Goal: Transaction & Acquisition: Purchase product/service

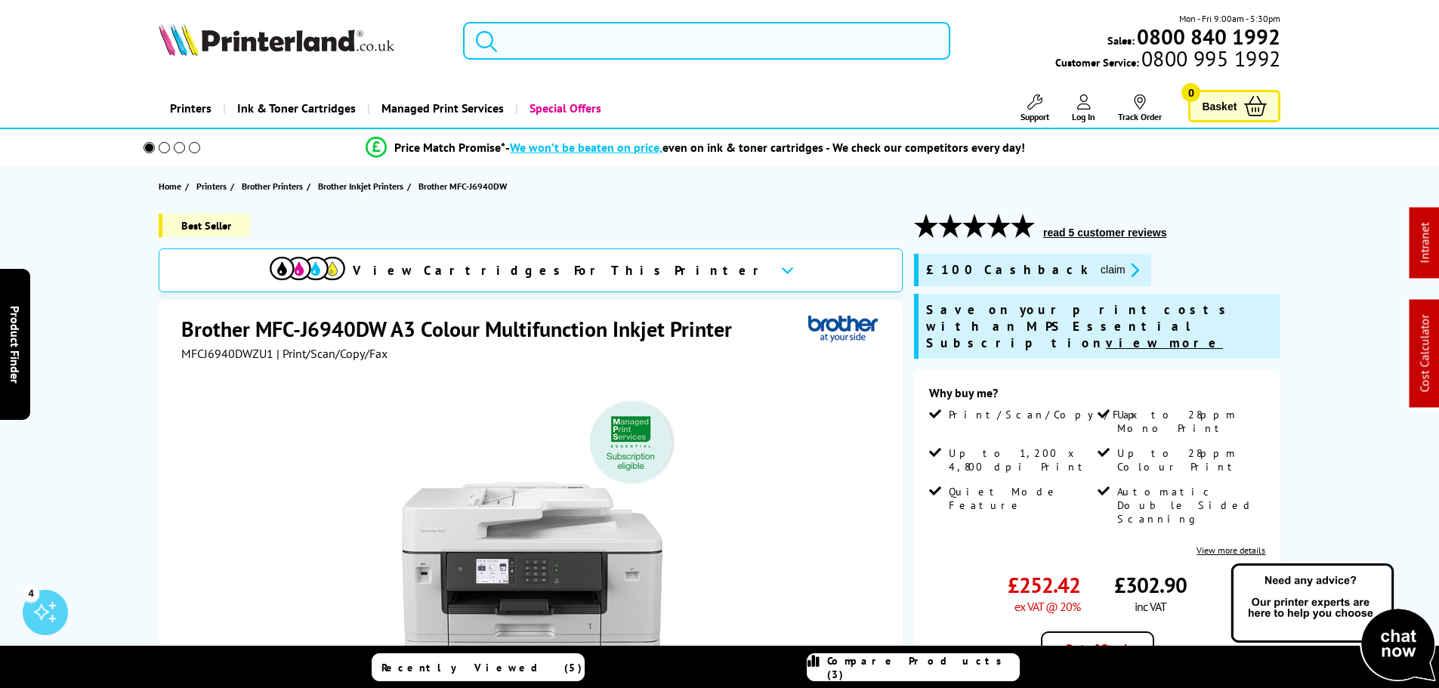
click at [537, 44] on input "search" at bounding box center [706, 41] width 487 height 38
paste input "5437C001"
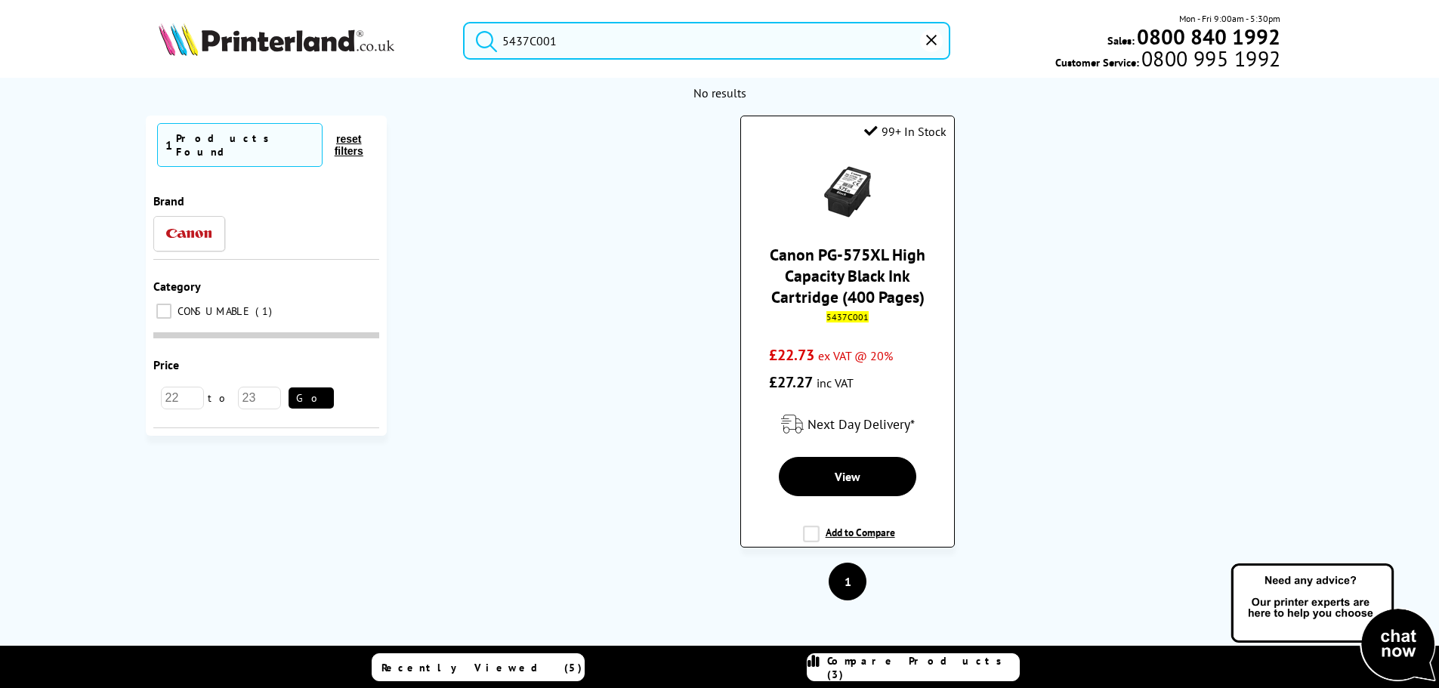
type input "5437C001"
click at [849, 261] on link "Canon PG-575XL High Capacity Black Ink Cartridge (400 Pages)" at bounding box center [848, 275] width 156 height 63
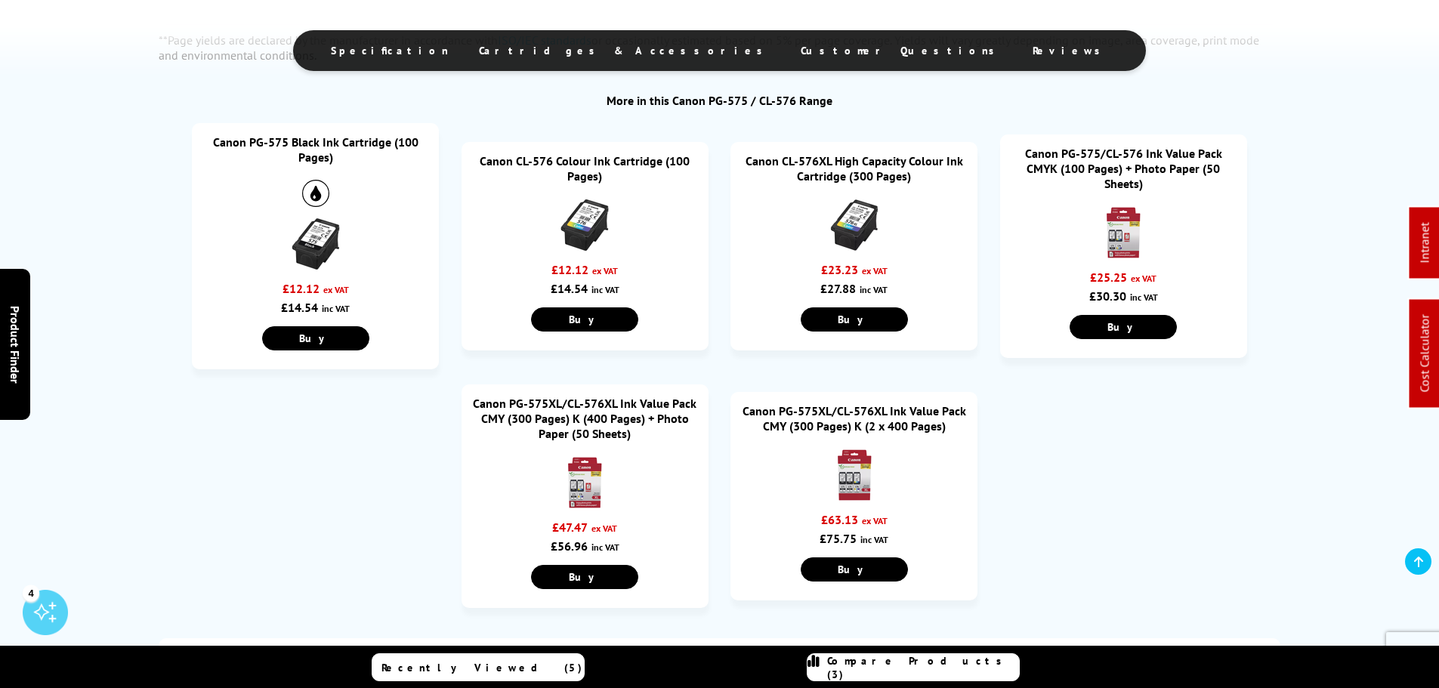
scroll to position [1587, 0]
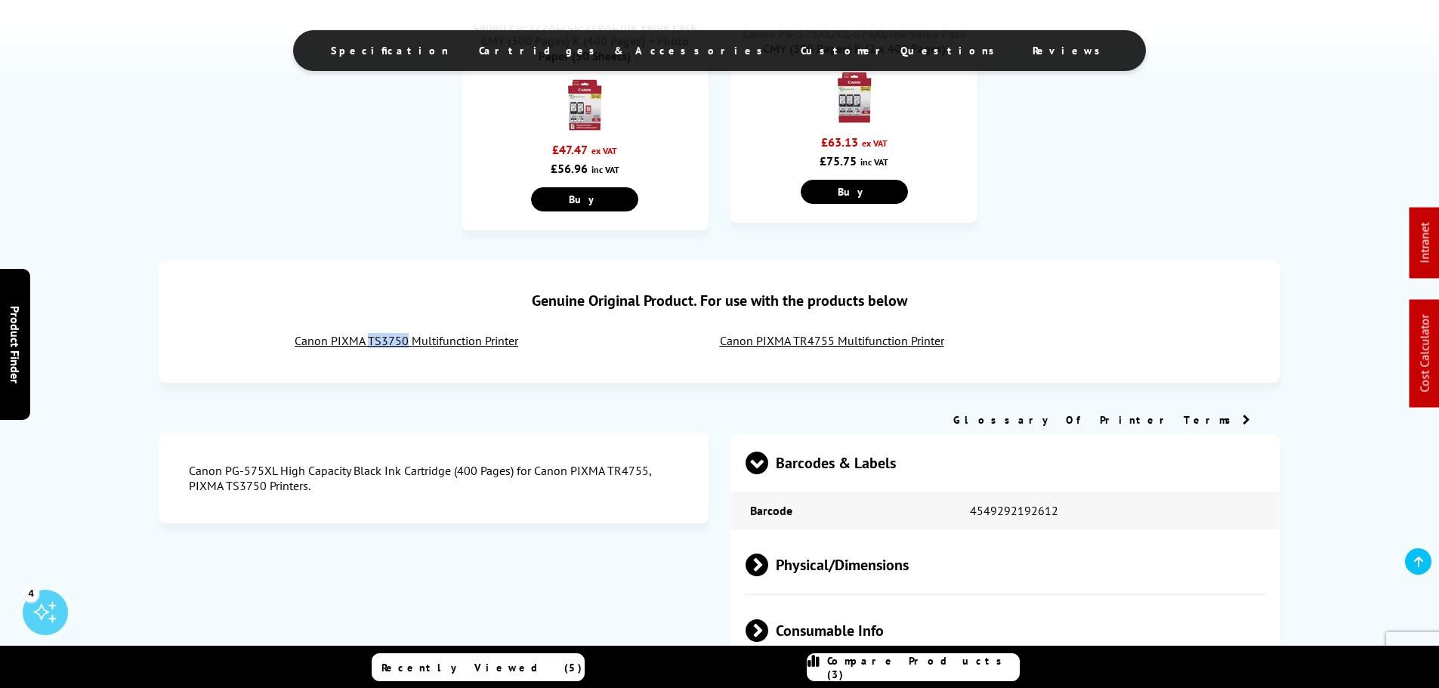
drag, startPoint x: 368, startPoint y: 329, endPoint x: 295, endPoint y: 174, distance: 171.0
click at [407, 336] on div "Genuine Original Product. For use with the products below Canon PIXMA TS3750 Mu…" at bounding box center [720, 322] width 1123 height 122
copy link "TS3750"
drag, startPoint x: 816, startPoint y: 332, endPoint x: 793, endPoint y: 338, distance: 24.0
click at [793, 338] on div "Genuine Original Product. For use with the products below Canon PIXMA TS3750 Mu…" at bounding box center [720, 322] width 1123 height 122
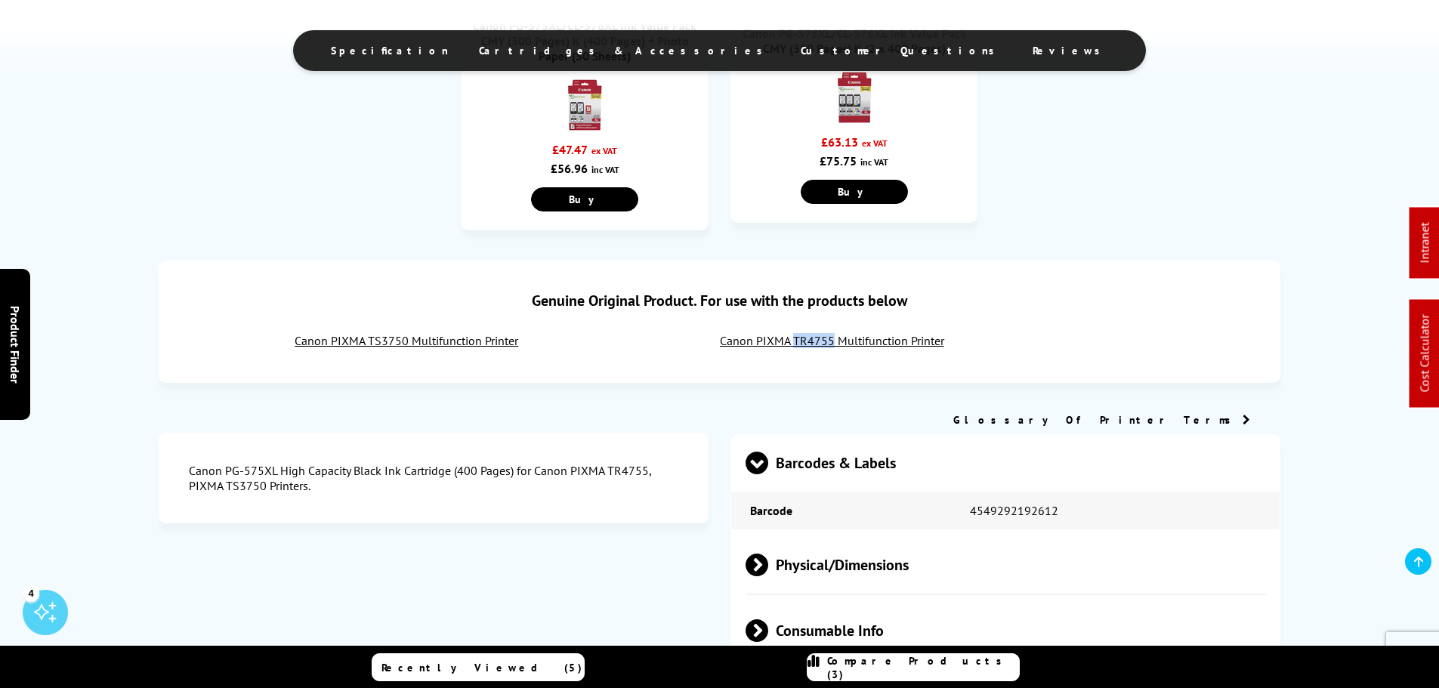
copy link "TR4755"
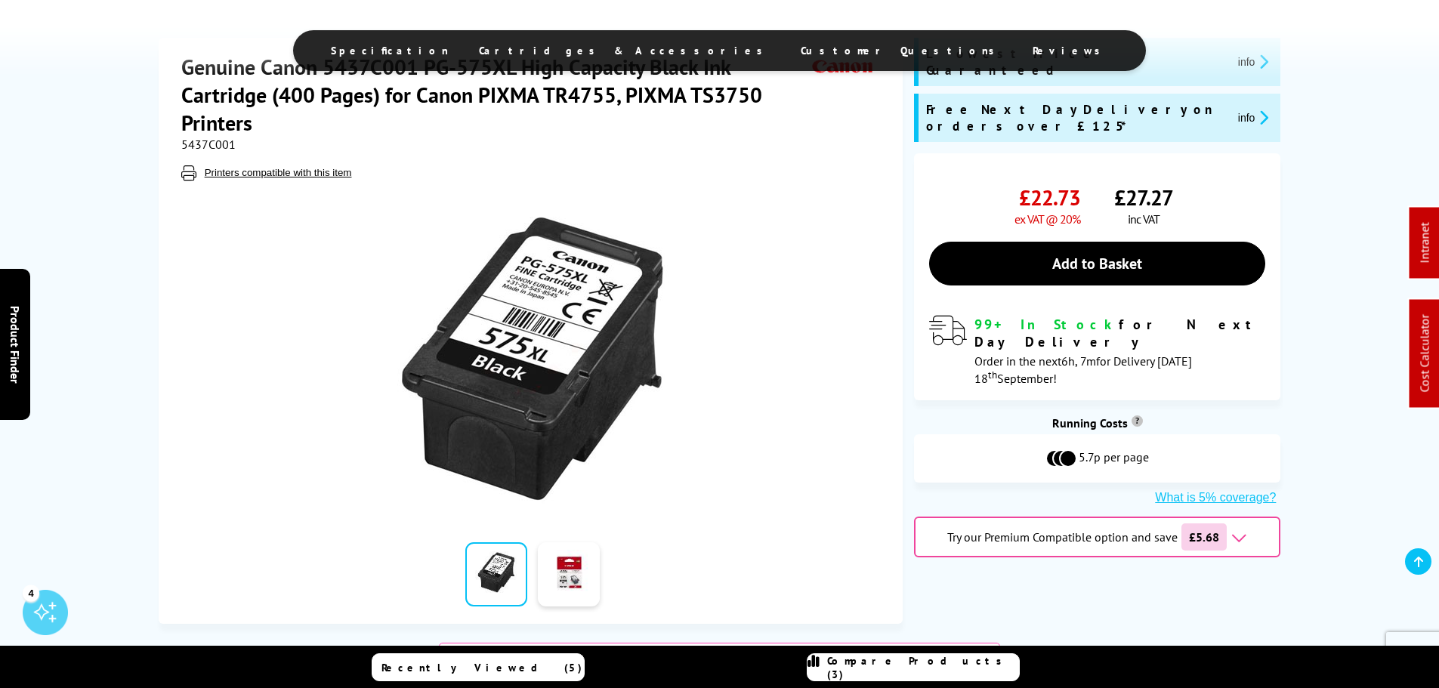
scroll to position [0, 0]
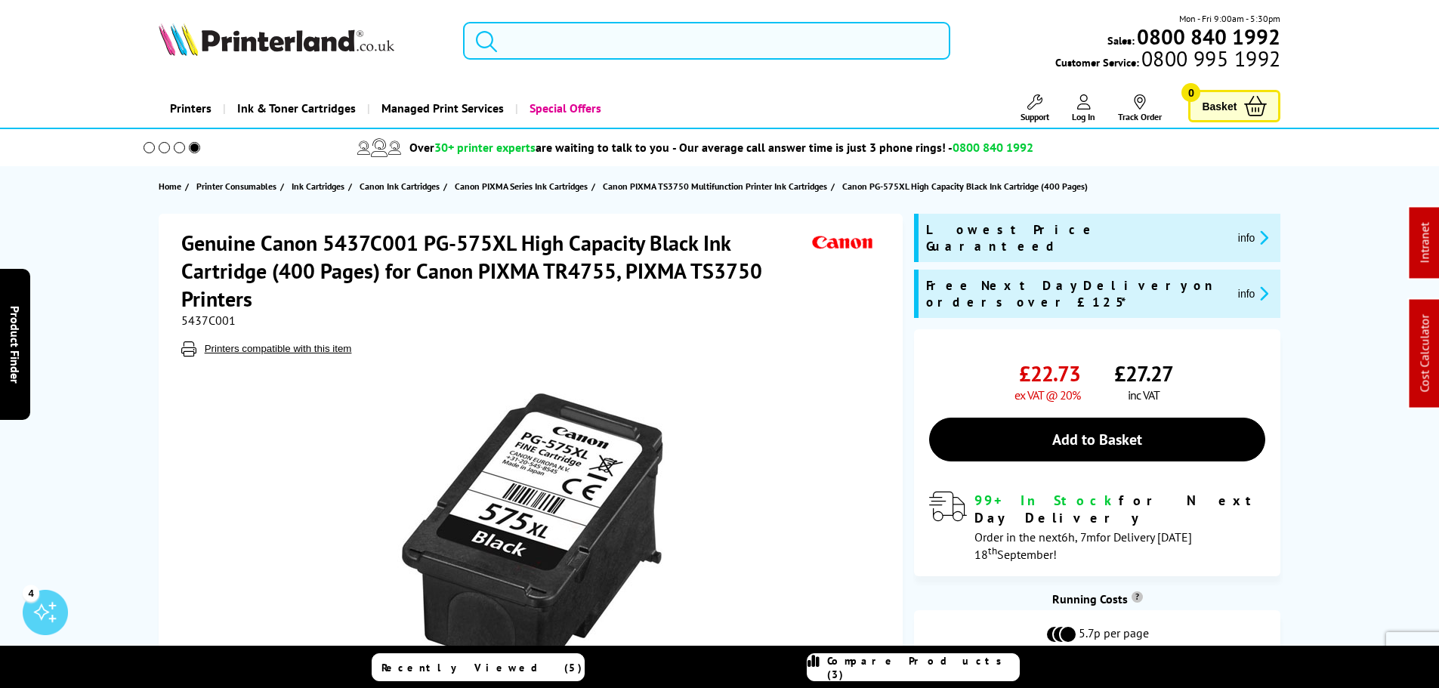
click at [596, 54] on input "search" at bounding box center [706, 41] width 487 height 38
paste input "PG-585XL"
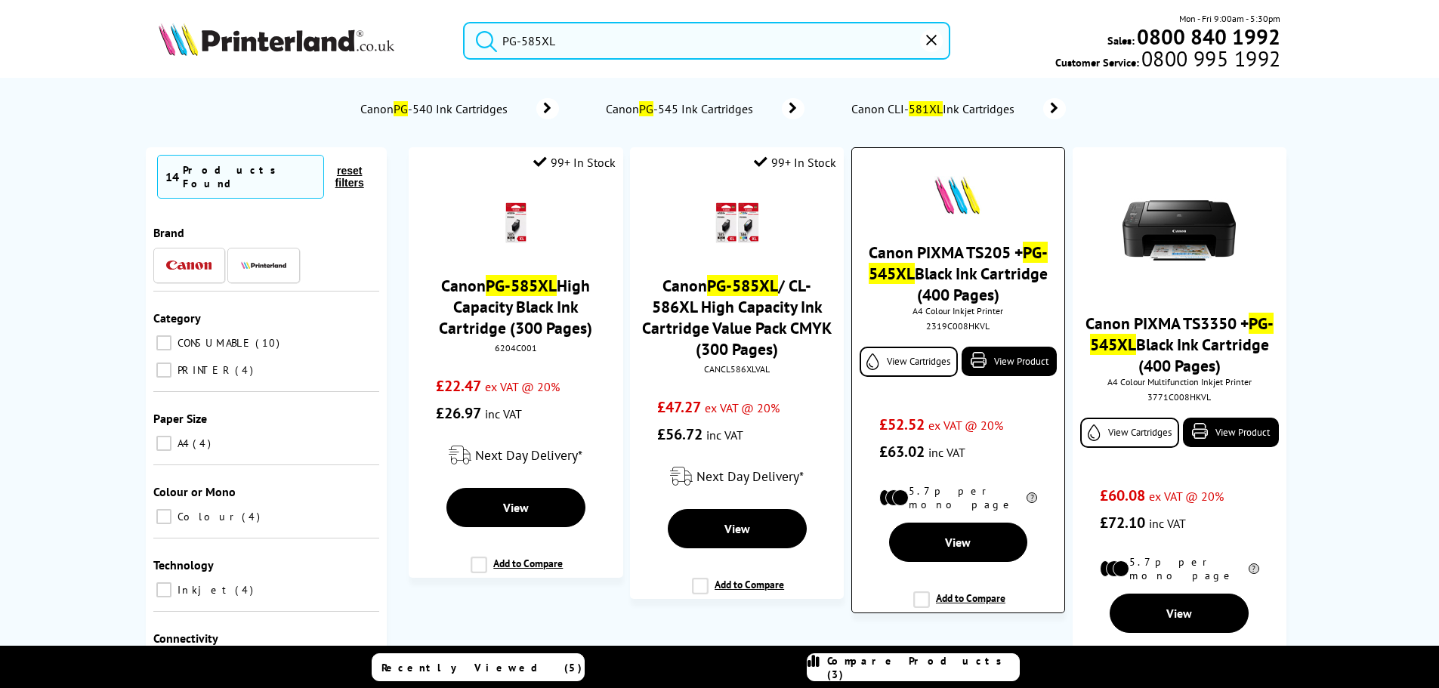
type input "PG-585XL"
click at [957, 204] on img at bounding box center [958, 196] width 57 height 42
click at [938, 39] on button "reset" at bounding box center [931, 40] width 23 height 23
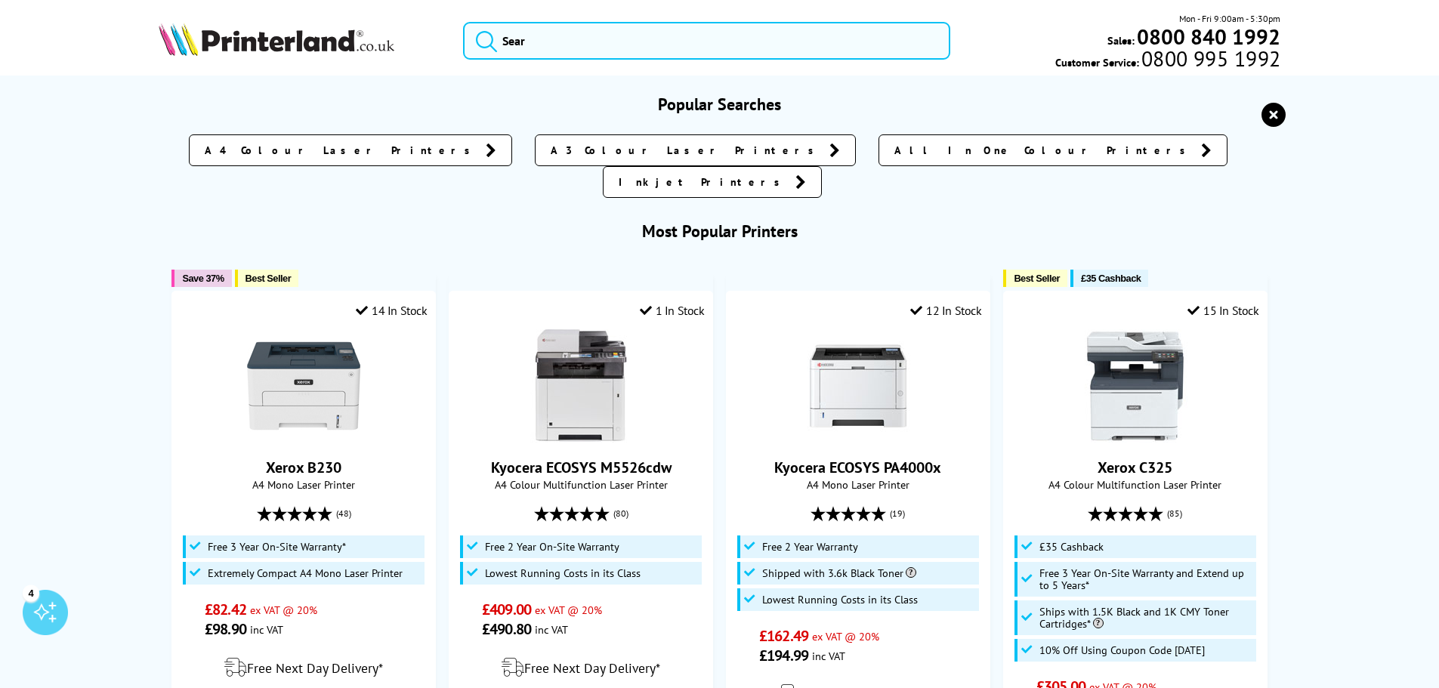
click at [1272, 117] on icon "reset" at bounding box center [1274, 115] width 24 height 24
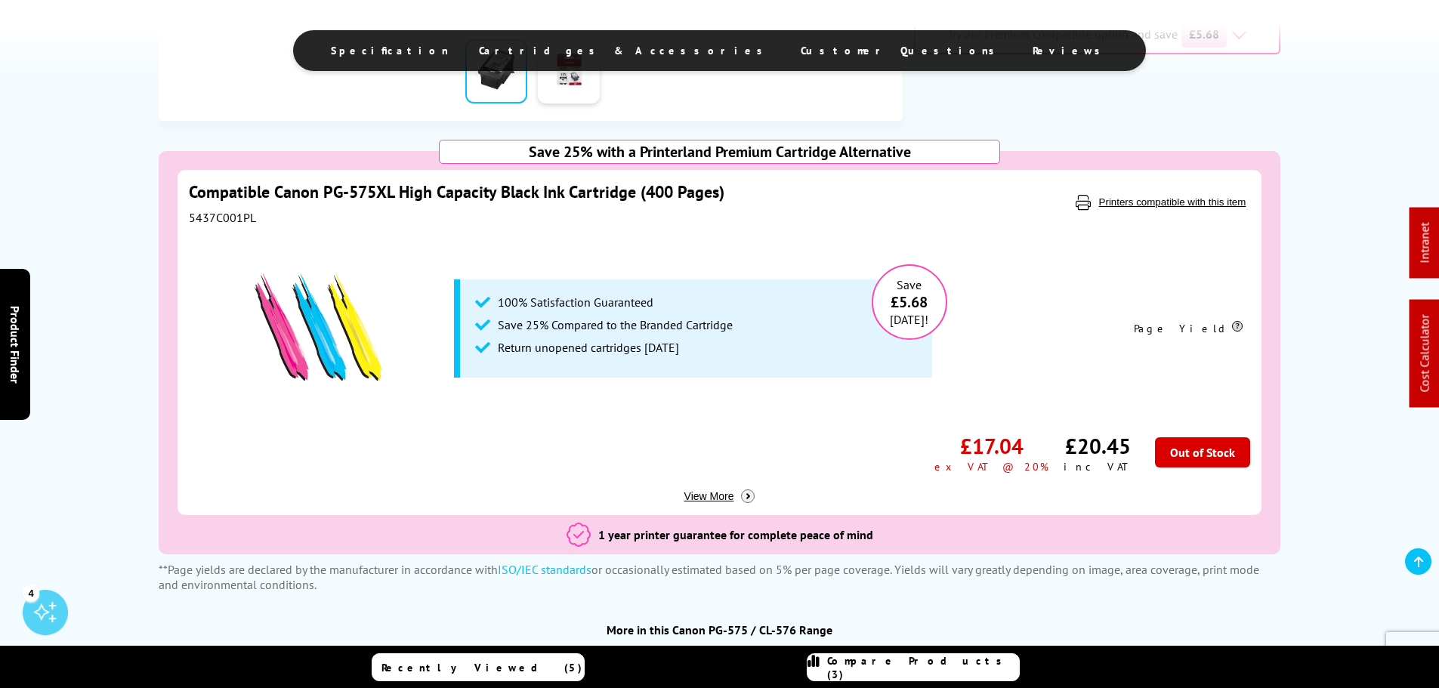
scroll to position [529, 0]
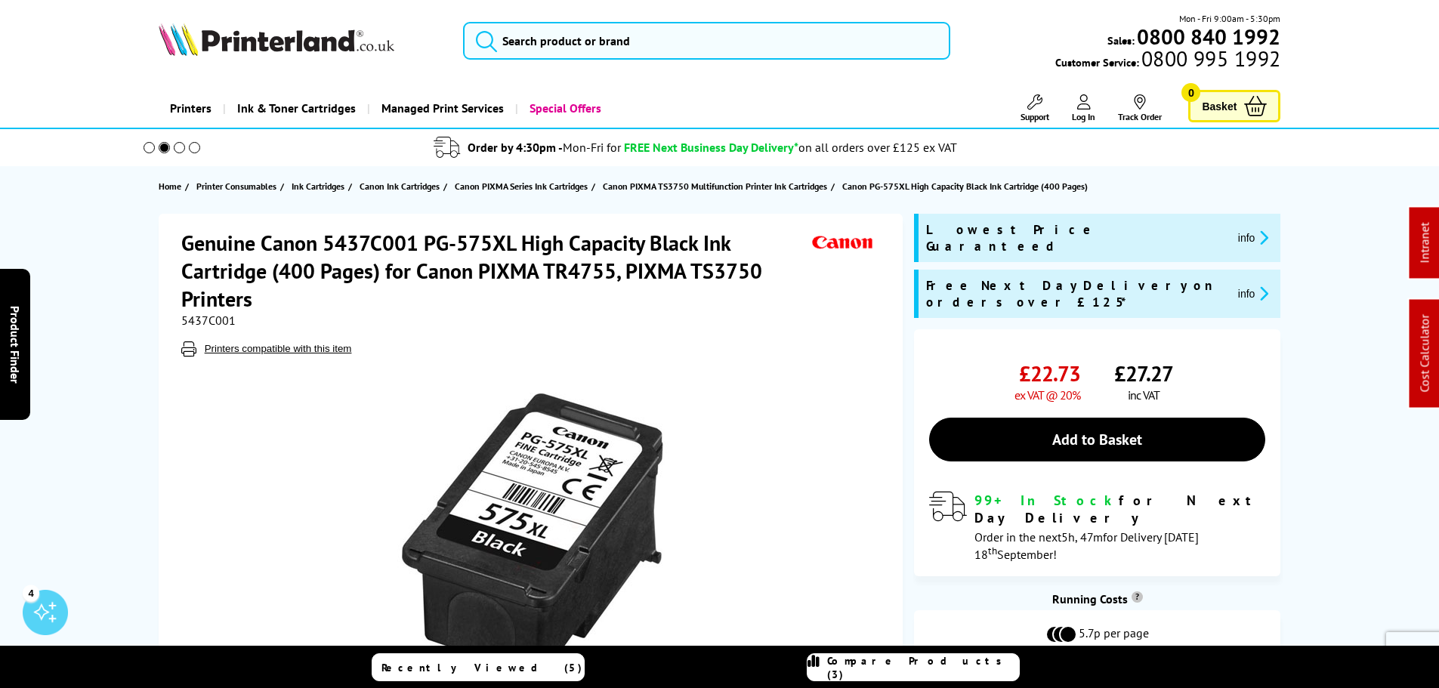
click at [277, 42] on img at bounding box center [277, 39] width 236 height 33
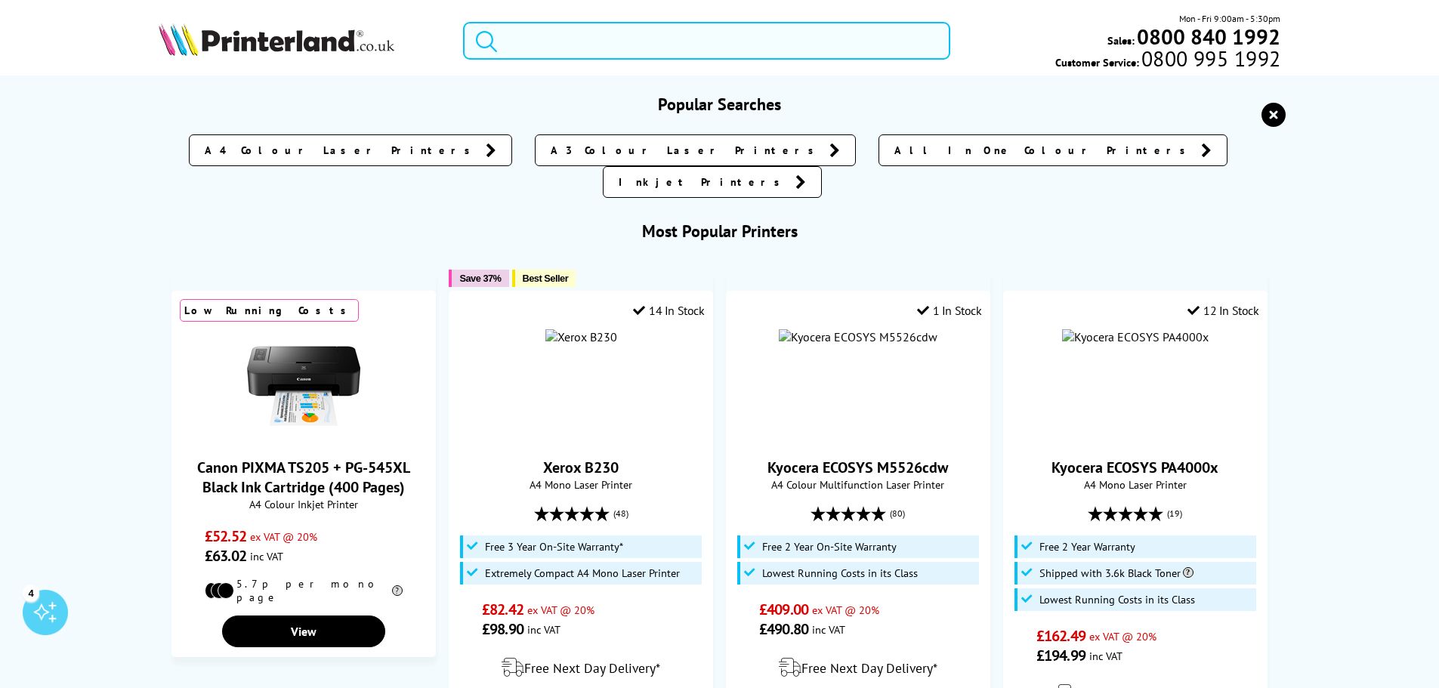
drag, startPoint x: 688, startPoint y: 38, endPoint x: 520, endPoint y: 33, distance: 167.8
click at [543, 38] on input "search" at bounding box center [706, 41] width 487 height 38
paste input "9006128"
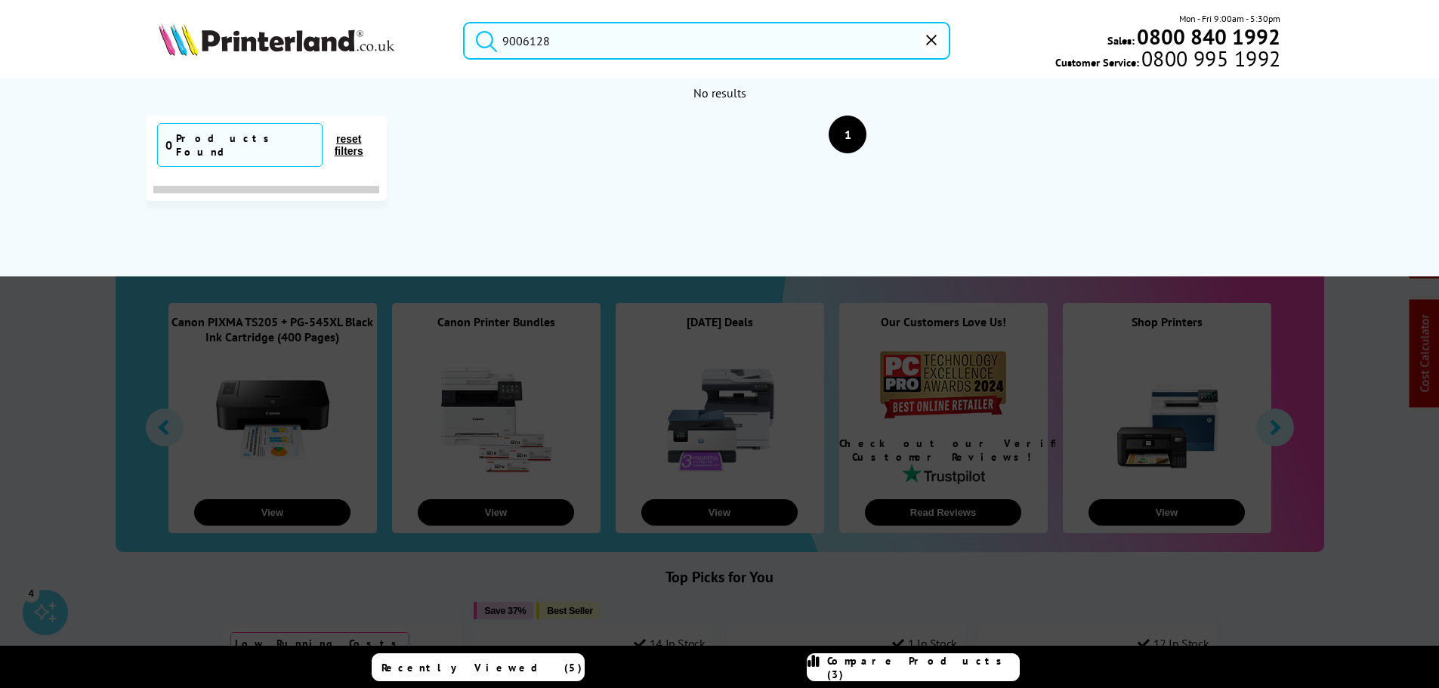
click at [496, 40] on icon "submit" at bounding box center [486, 40] width 23 height 23
click at [503, 40] on input "9006128" at bounding box center [706, 41] width 487 height 38
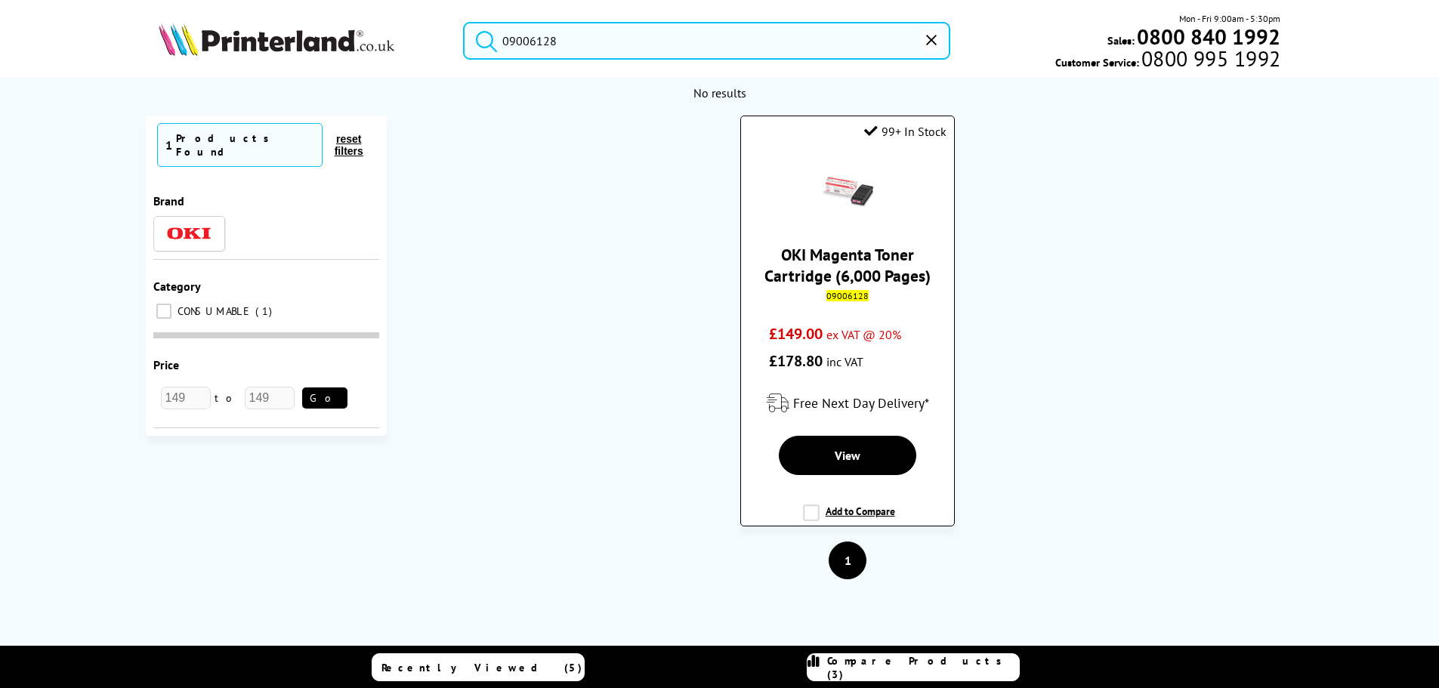
click at [853, 298] on mark "09006128" at bounding box center [848, 295] width 42 height 11
copy mark "09006128"
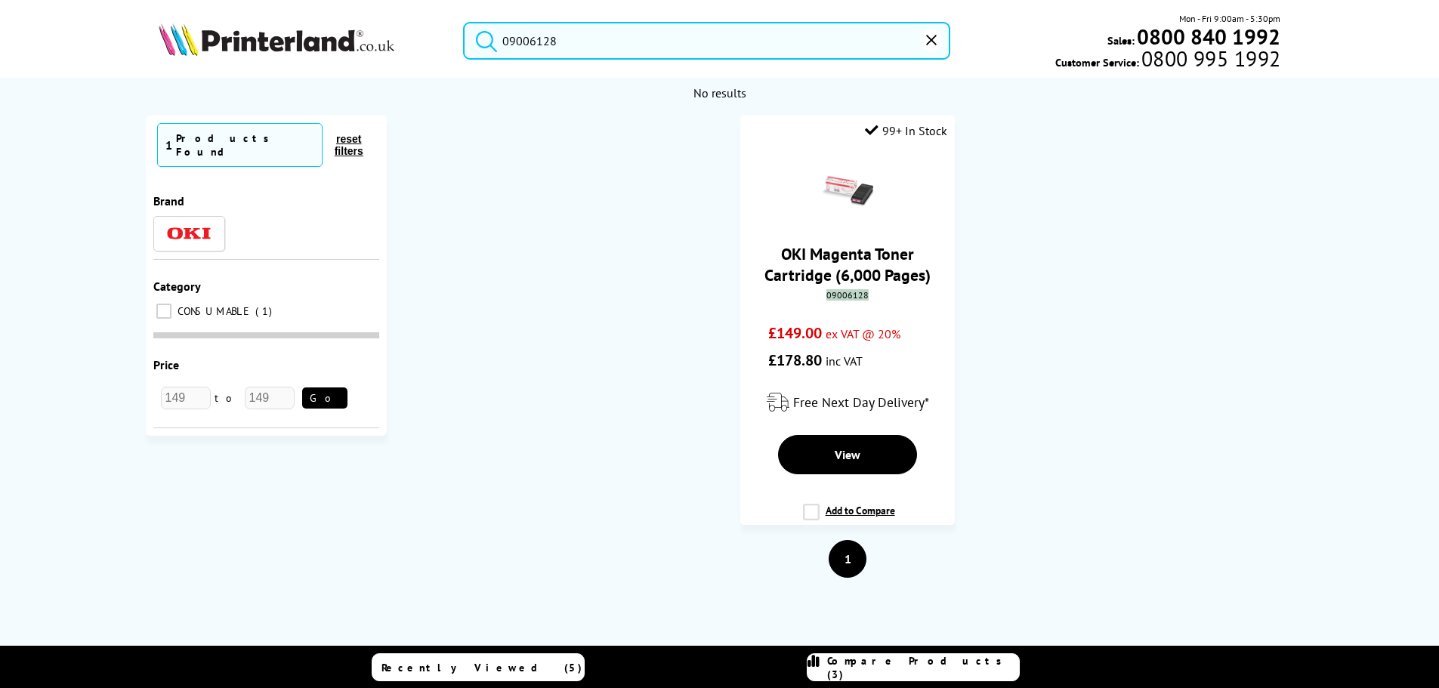
drag, startPoint x: 654, startPoint y: 48, endPoint x: 234, endPoint y: 4, distance: 422.5
click at [372, 23] on div "09006128 Mon - Fri 9:00am - 5:30pm Sales: 0800 840 1992 Customer Service: 0800 …" at bounding box center [720, 44] width 1209 height 66
paste input "DCPL2660DWZU1BOIH"
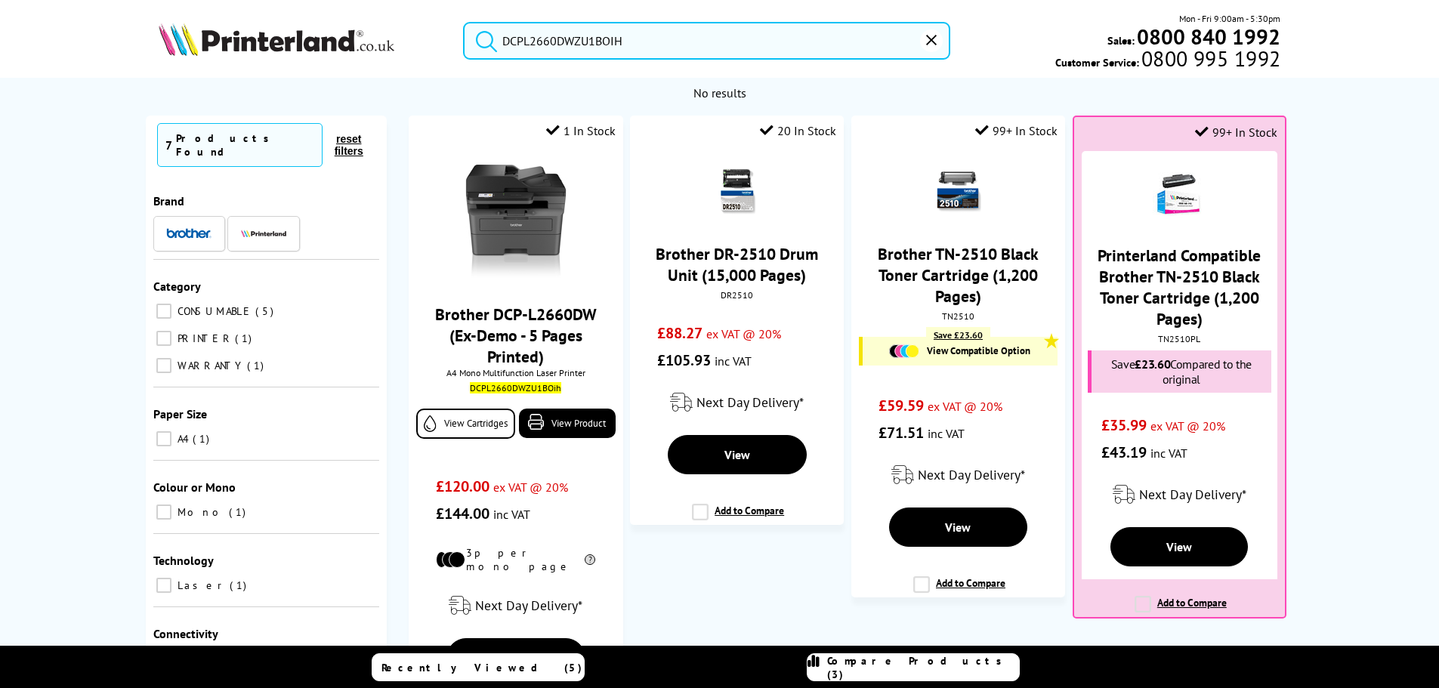
drag, startPoint x: 469, startPoint y: 20, endPoint x: 1093, endPoint y: 112, distance: 630.1
click at [329, 9] on header "DCPL2660DWZU1BOIH Mon - Fri 9:00am - 5:30pm Sales: 0800 840 1992 Customer Servi…" at bounding box center [719, 64] width 1439 height 129
paste input "HLL3240C"
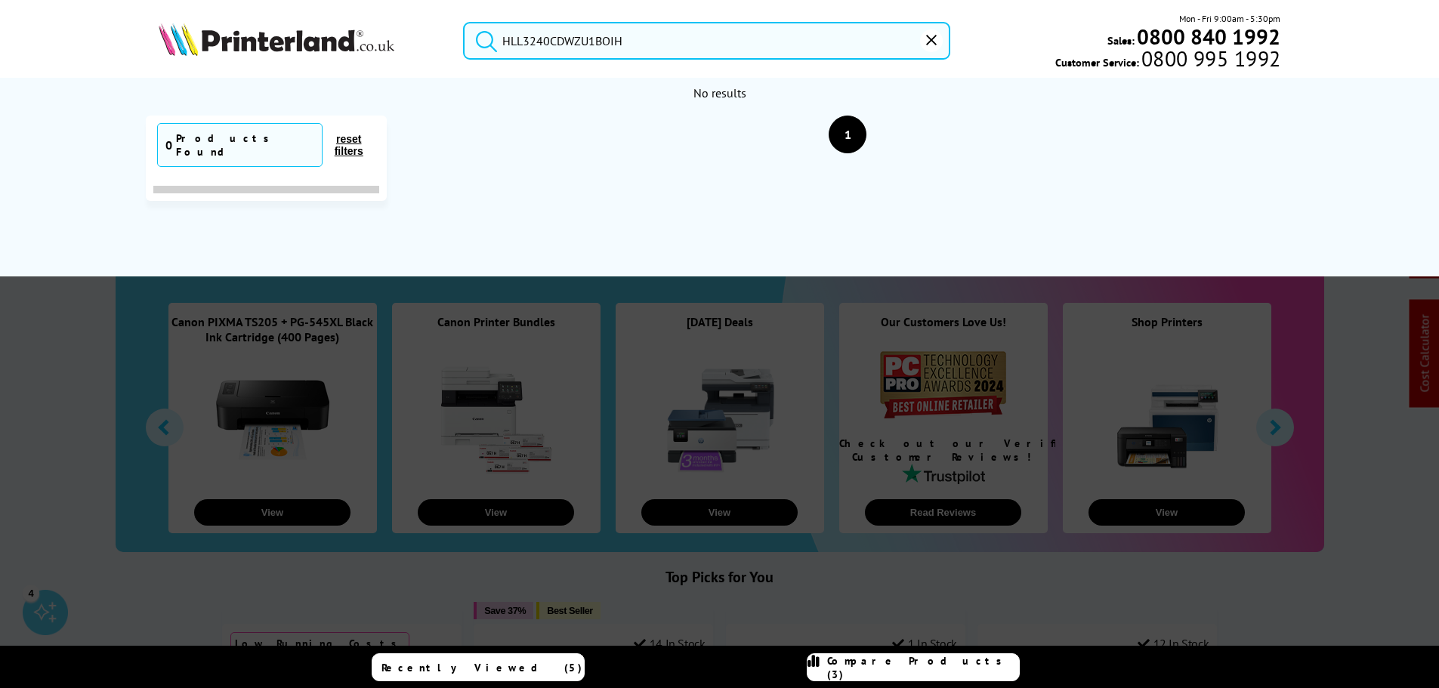
drag, startPoint x: 609, startPoint y: 43, endPoint x: 1393, endPoint y: 158, distance: 792.0
click at [343, 43] on div "HLL3240CDWZU1BOIH Mon - Fri 9:00am - 5:30pm Sales: 0800 840 1992 Customer Servi…" at bounding box center [720, 44] width 1209 height 66
paste input "5456C013"
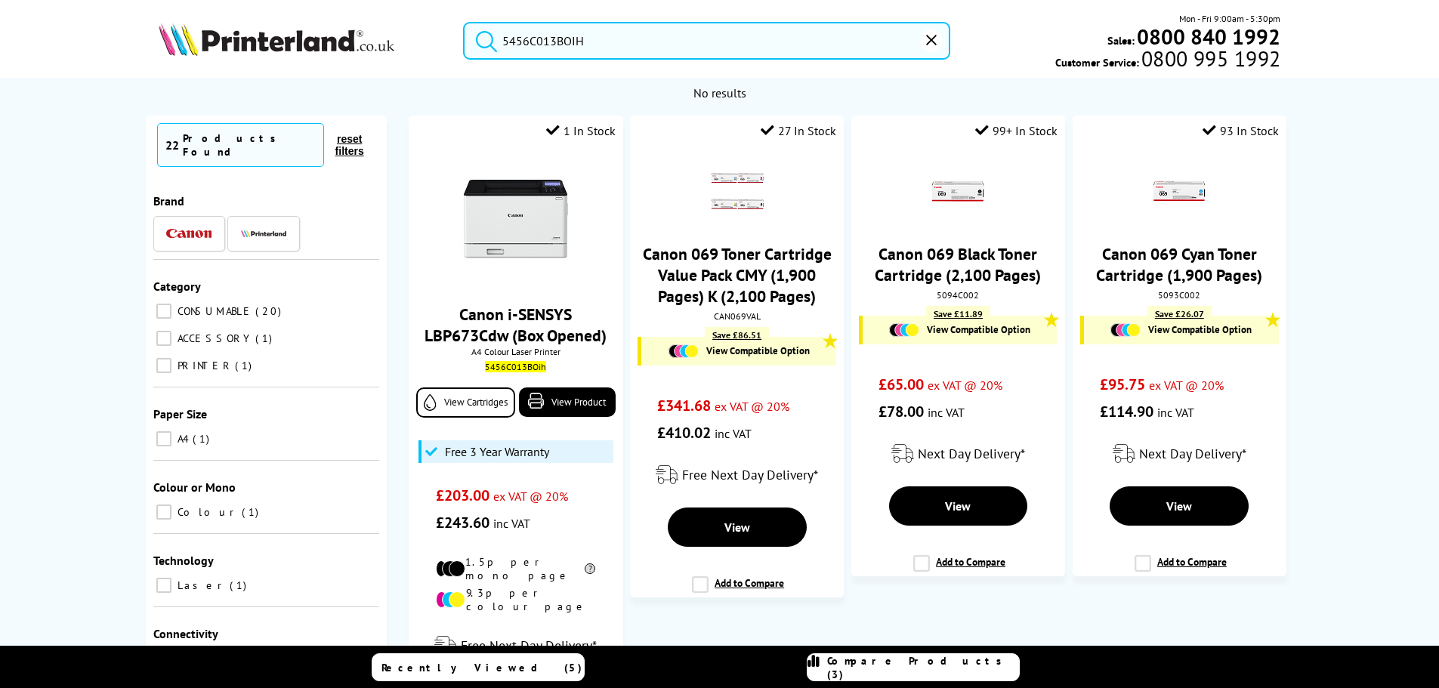
drag, startPoint x: 626, startPoint y: 43, endPoint x: 295, endPoint y: 32, distance: 331.2
click at [287, 29] on div "5456C013BOIH Mon - Fri 9:00am - 5:30pm Sales: 0800 840 1992 Customer Service: 0…" at bounding box center [720, 44] width 1209 height 66
paste input "C11CJ60407CA"
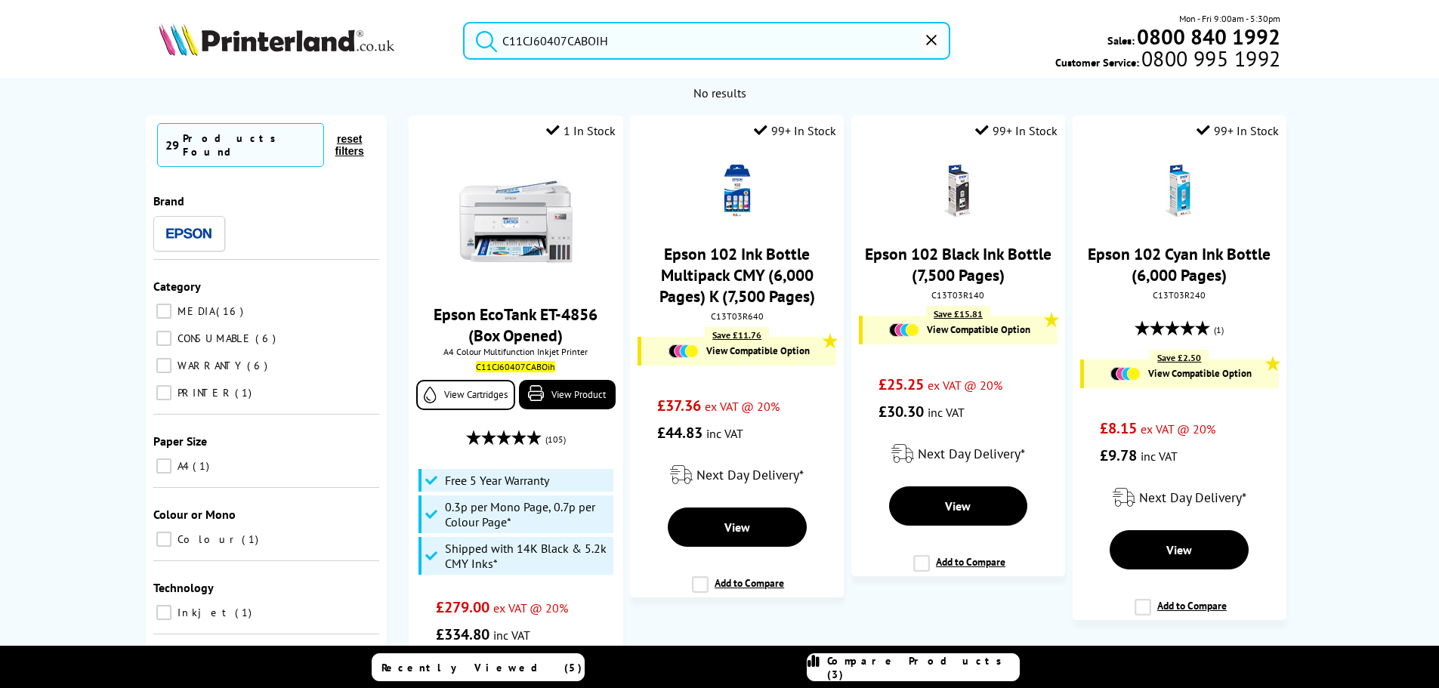
drag, startPoint x: 458, startPoint y: 33, endPoint x: 431, endPoint y: 33, distance: 26.4
click at [329, 23] on div "C11CJ60407CABOIH Mon - Fri 9:00am - 5:30pm Sales: 0800 840 1992 Customer Servic…" at bounding box center [720, 44] width 1209 height 66
paste input "7427"
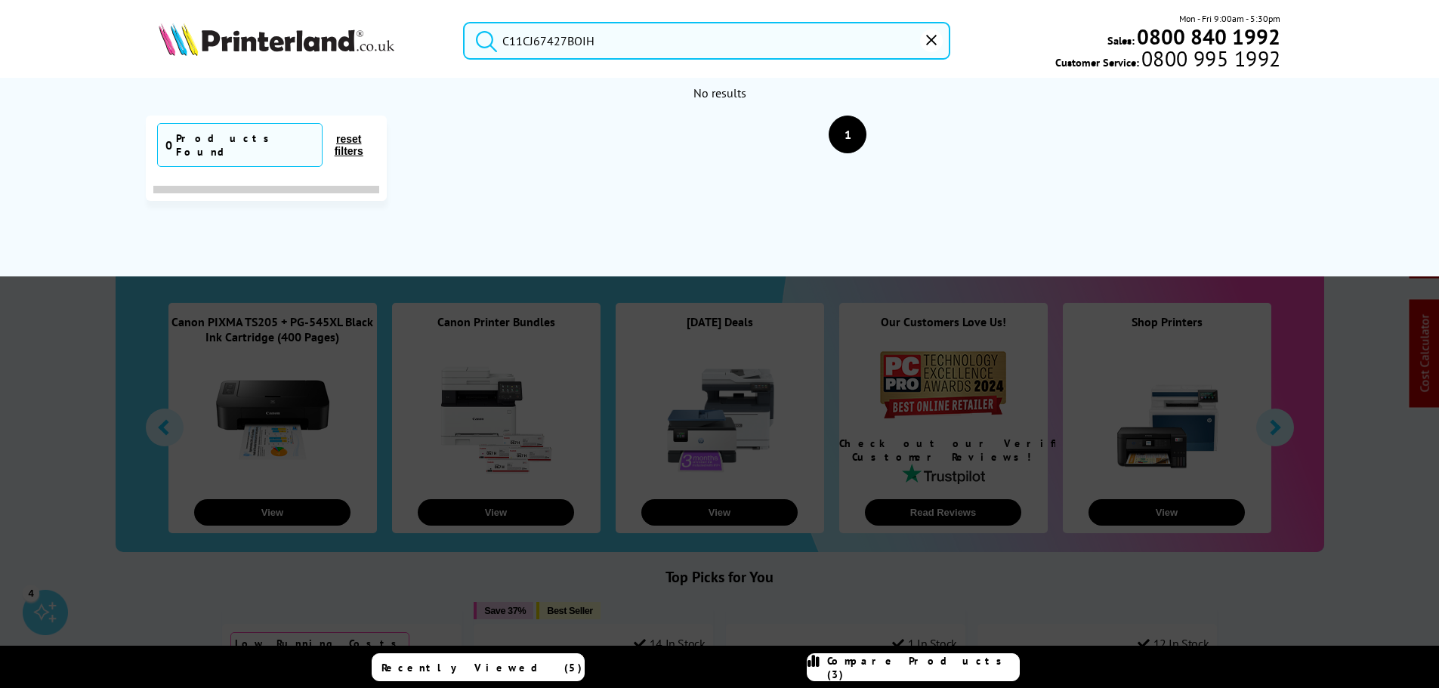
click at [668, 39] on input "C11CJ67427BOIH" at bounding box center [706, 41] width 487 height 38
click at [333, 17] on div "C11CJ67427BOIH Mon - Fri 9:00am - 5:30pm Sales: 0800 840 1992 Customer Service:…" at bounding box center [720, 44] width 1209 height 66
paste input "HLL3240CDWZU1"
click at [287, 28] on div "HLL3240CDWZU1BOIH Mon - Fri 9:00am - 5:30pm Sales: 0800 840 1992 Customer Servi…" at bounding box center [720, 44] width 1209 height 66
paste input "2Z605F"
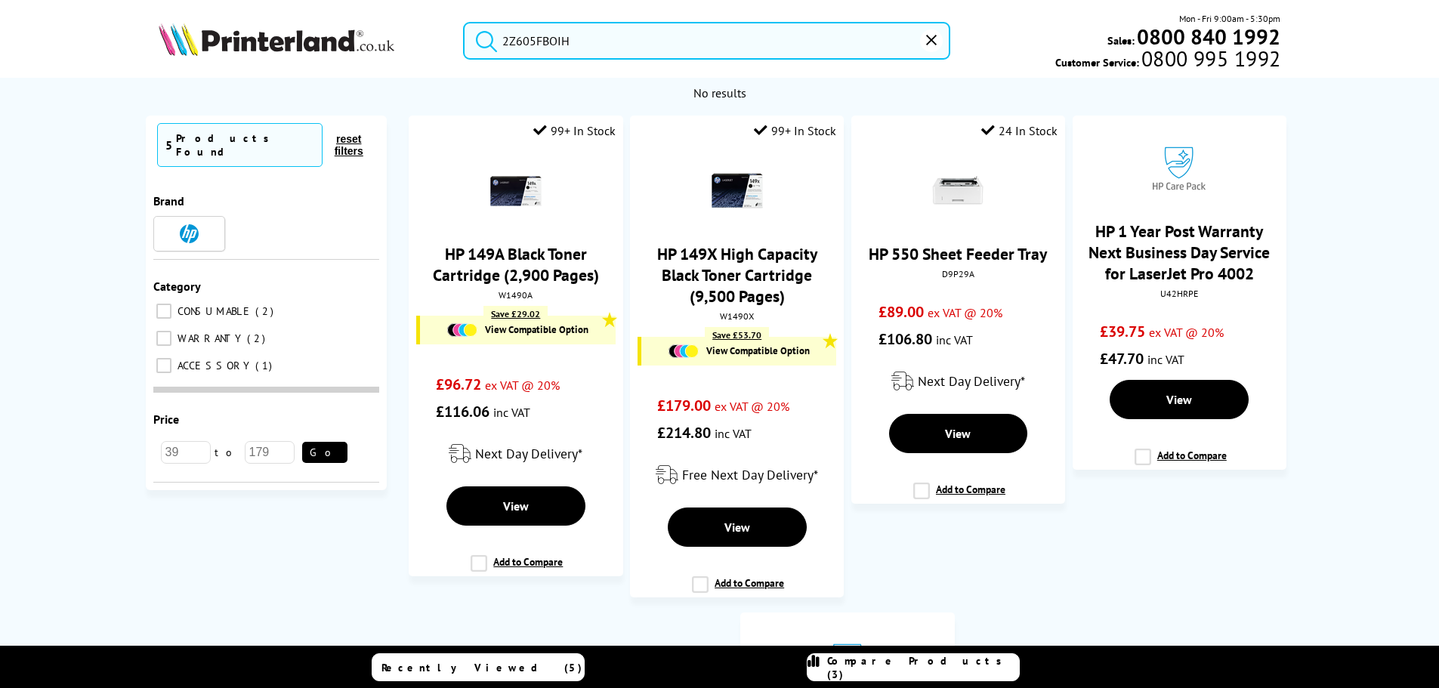
drag, startPoint x: 641, startPoint y: 40, endPoint x: 519, endPoint y: 45, distance: 121.8
click at [274, 12] on div "2Z605FBOIH Mon - Fri 9:00am - 5:30pm Sales: 0800 840 1992 Customer Service: 080…" at bounding box center [720, 44] width 1209 height 66
paste input "9S0013"
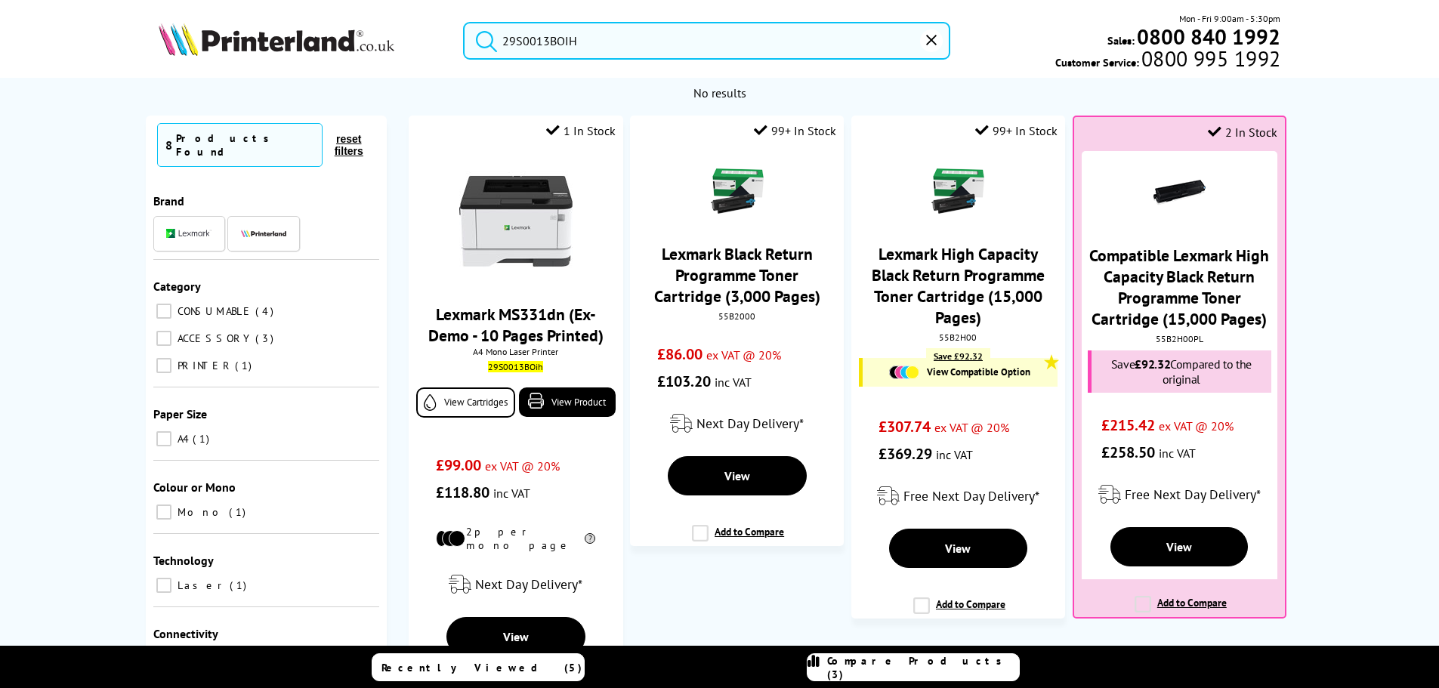
drag, startPoint x: 420, startPoint y: 32, endPoint x: 175, endPoint y: 32, distance: 244.8
click at [241, 32] on div "29S0013BOIH Mon - Fri 9:00am - 5:30pm Sales: 0800 840 1992 Customer Service: 08…" at bounding box center [720, 44] width 1209 height 66
paste input "C410V_DN"
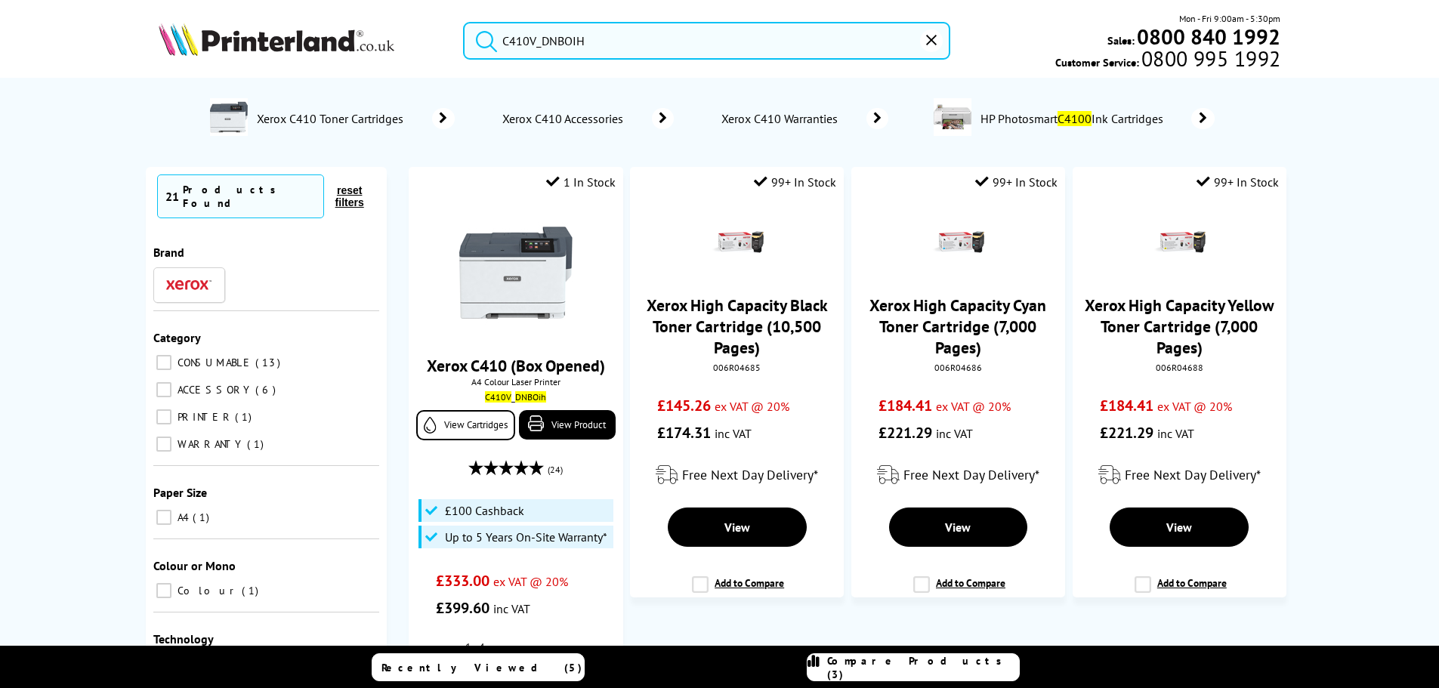
drag, startPoint x: 678, startPoint y: 39, endPoint x: 205, endPoint y: 37, distance: 473.0
click at [239, 38] on div "C410V_DNBOIH Mon - Fri 9:00am - 5:30pm Sales: 0800 840 1992 Customer Service: 0…" at bounding box center [720, 44] width 1209 height 66
paste input "2Z605F"
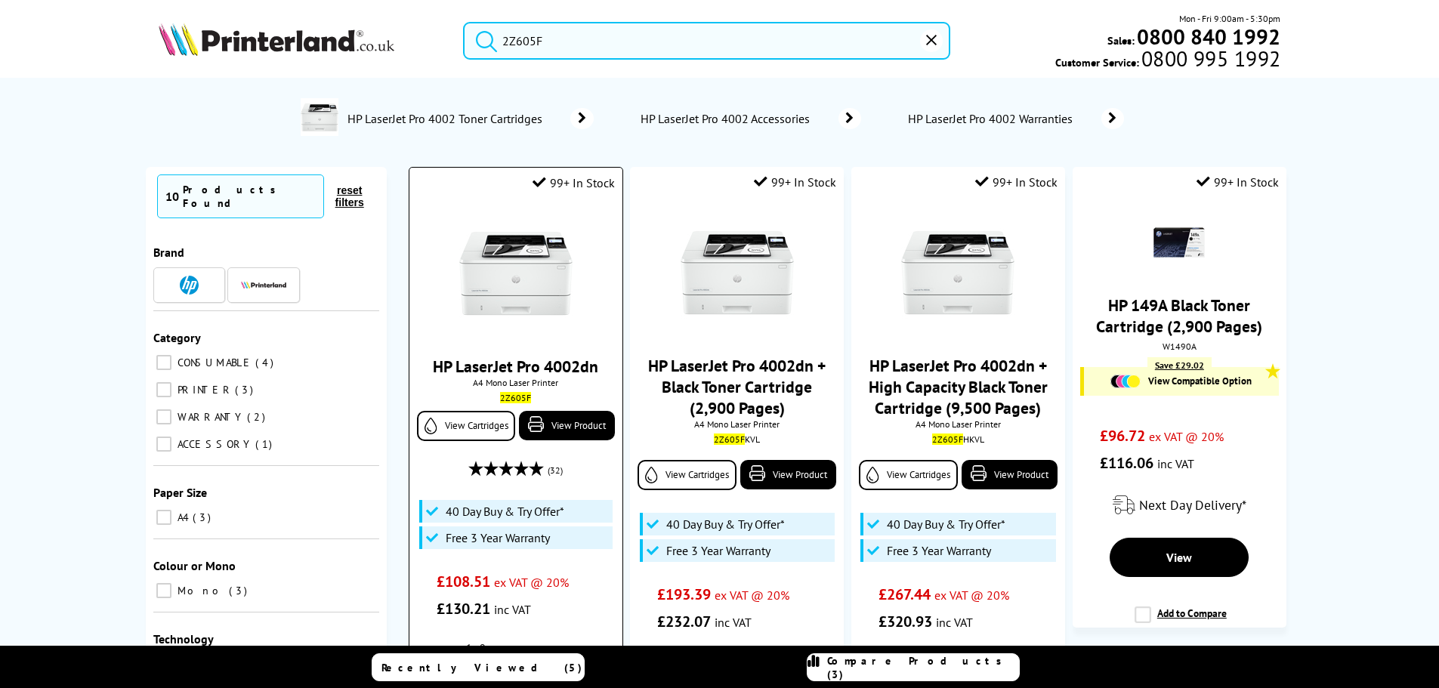
type input "2Z605F"
click at [524, 277] on img at bounding box center [515, 273] width 113 height 113
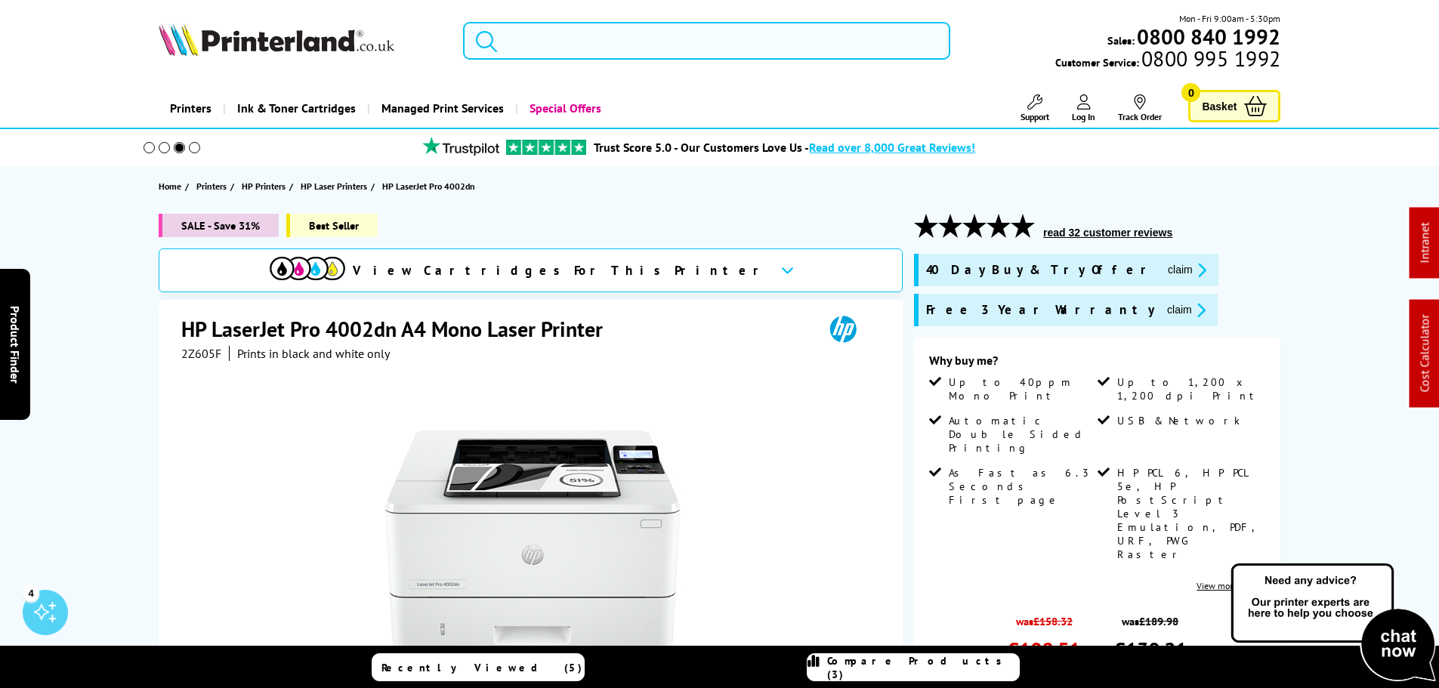
click at [600, 36] on input "search" at bounding box center [706, 41] width 487 height 38
paste input "HLL3240CDWZU1BOIH"
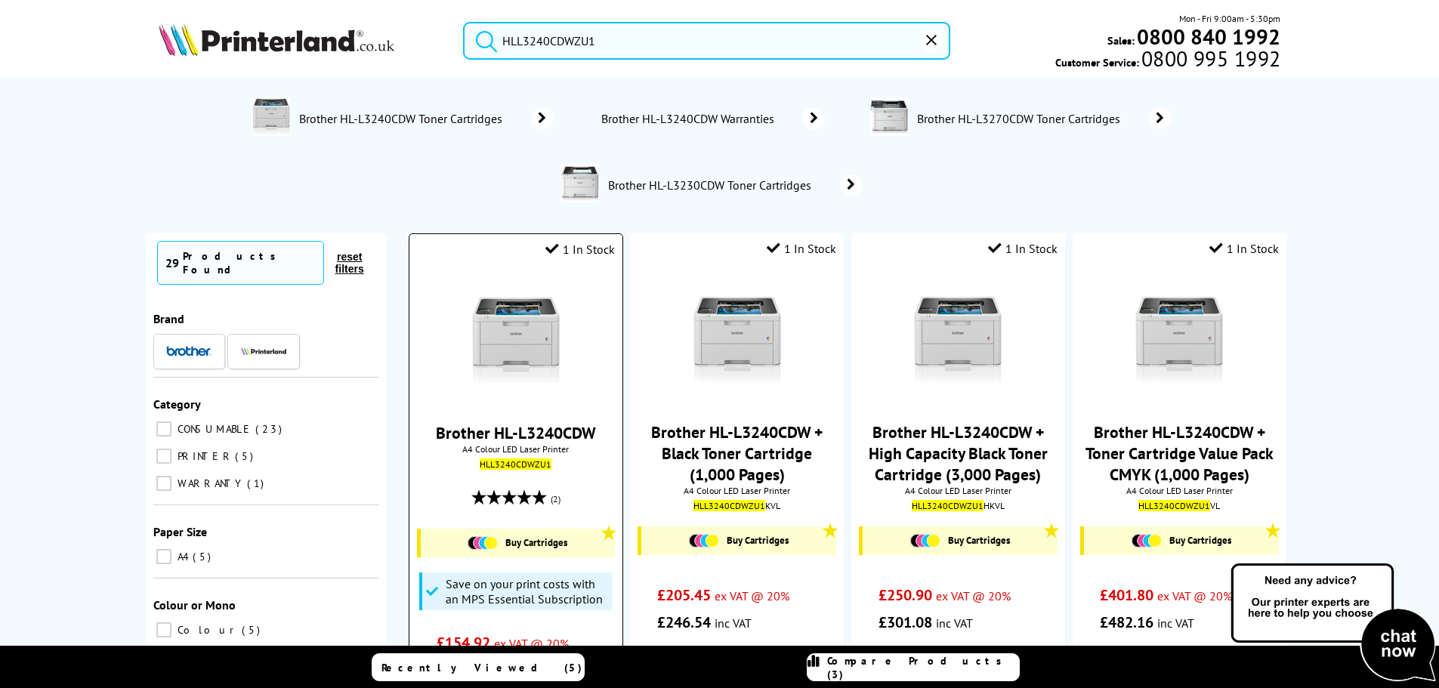
type input "HLL3240CDWZU1"
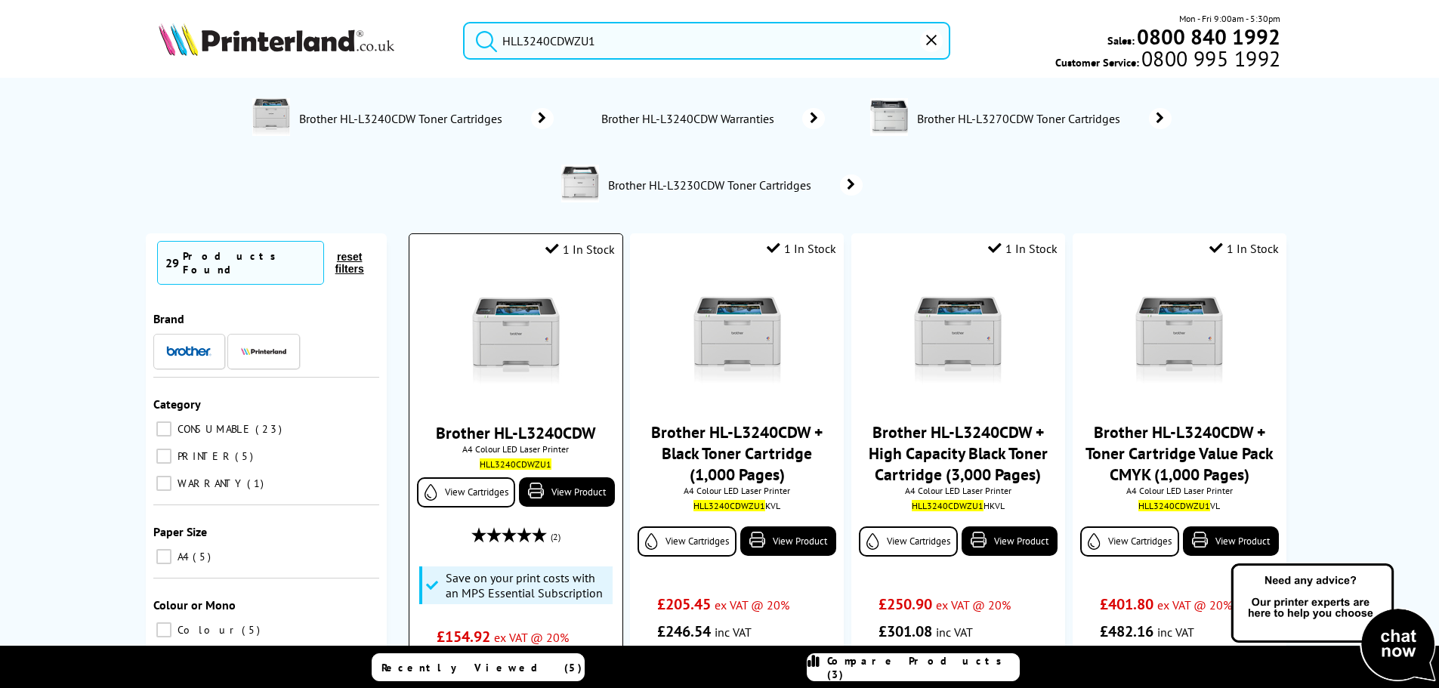
click at [519, 351] on img at bounding box center [515, 339] width 113 height 113
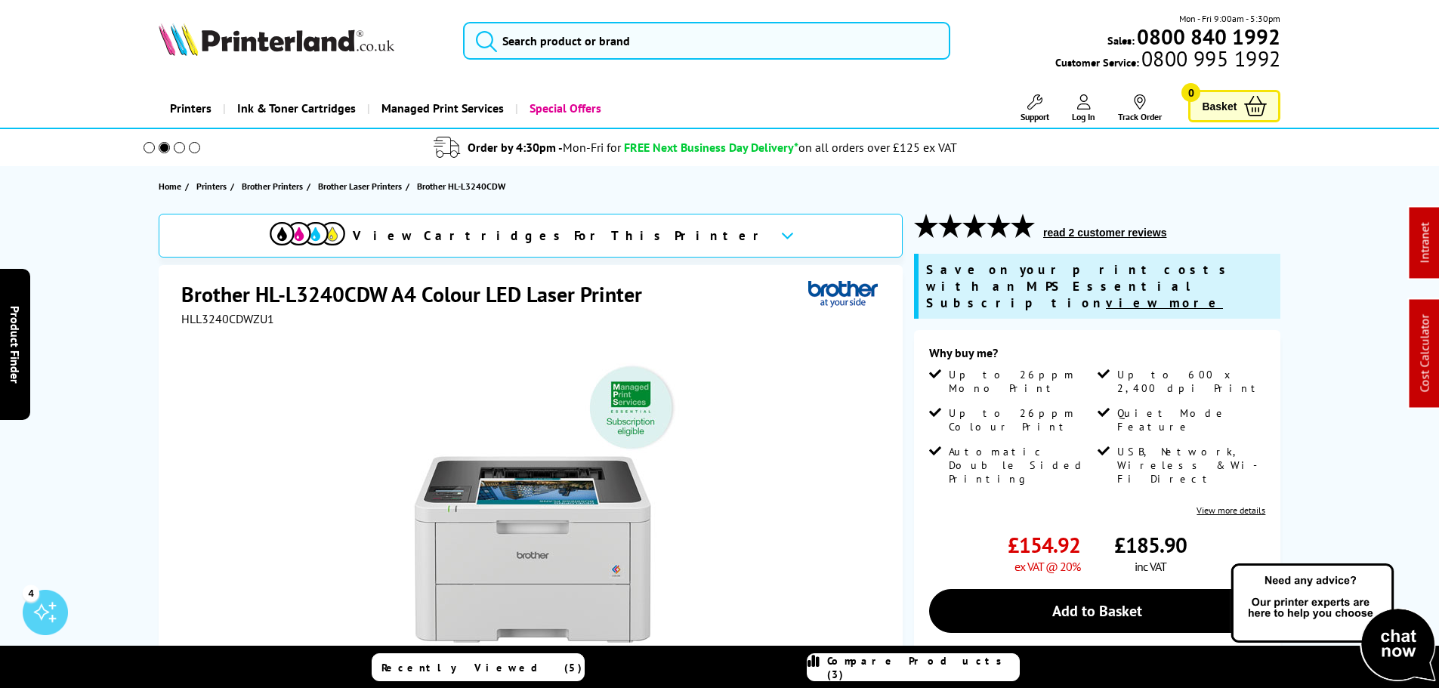
click at [1053, 531] on span "£154.92" at bounding box center [1044, 545] width 73 height 28
copy span "154.92"
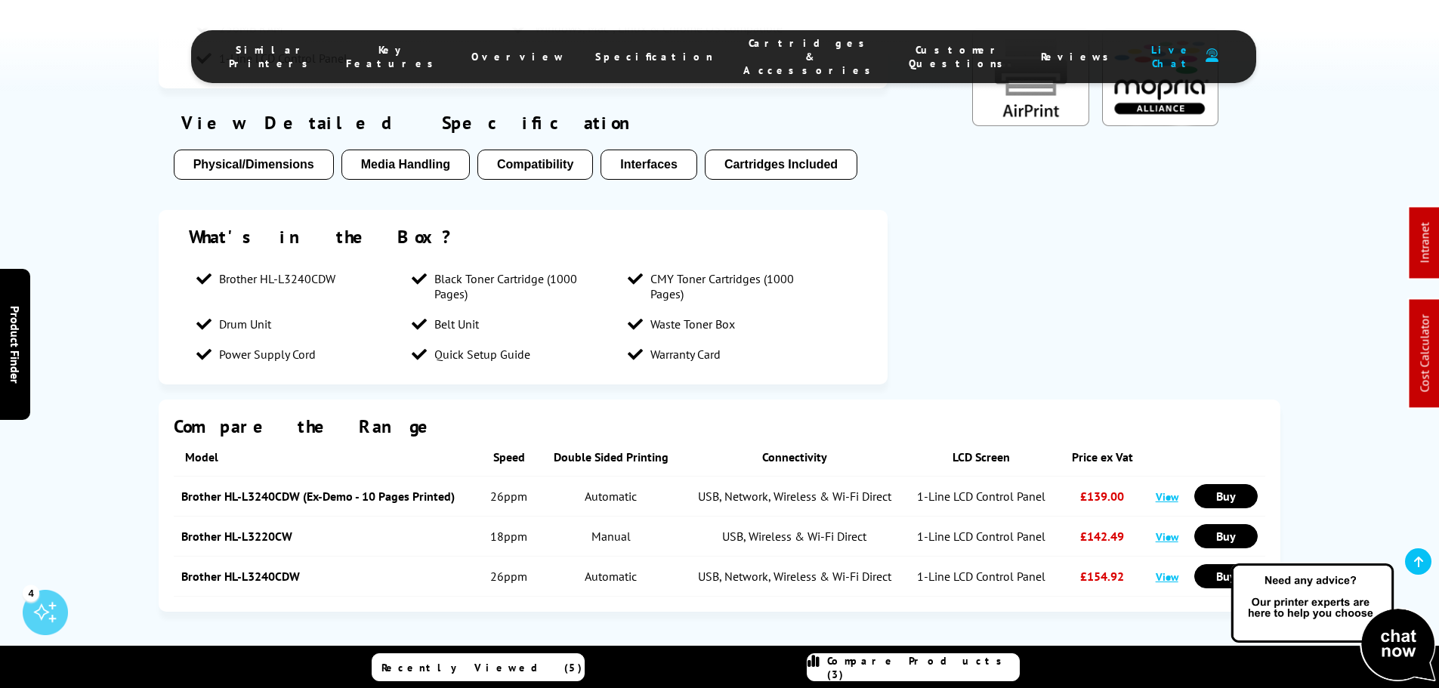
scroll to position [2949, 0]
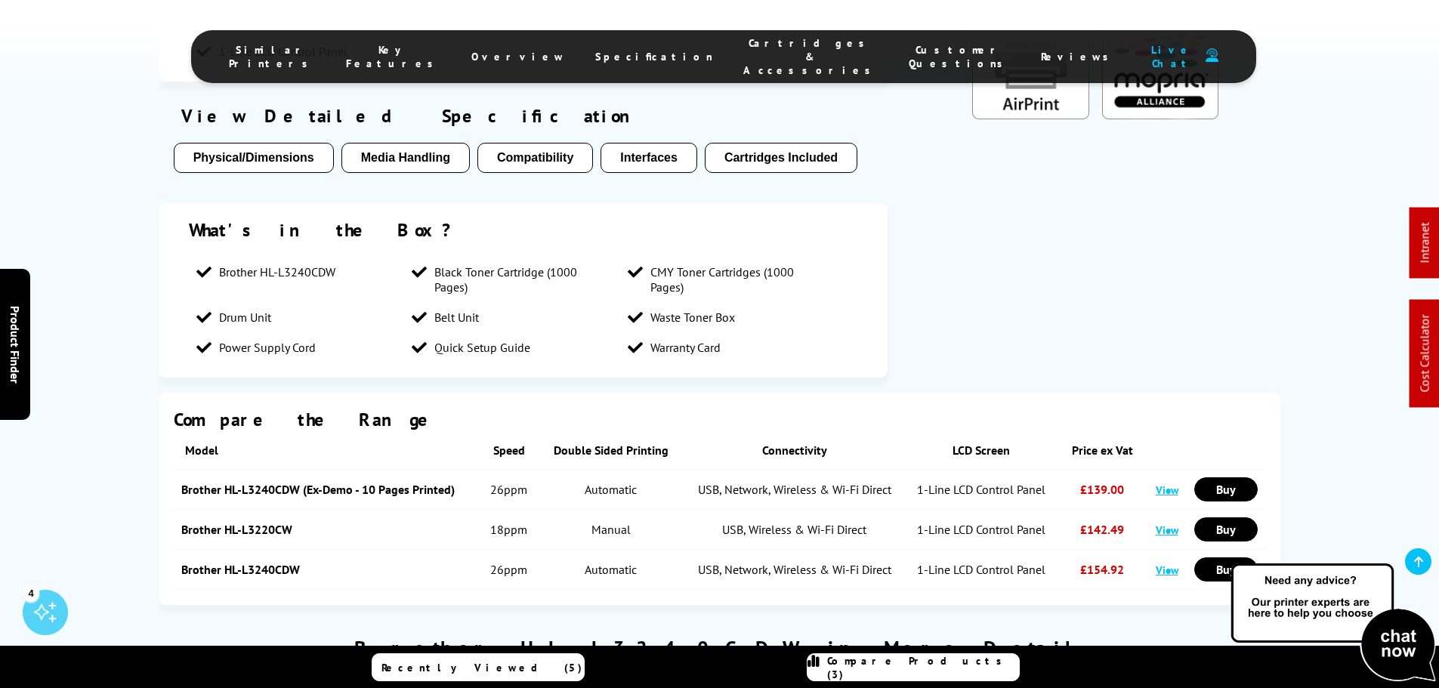
click at [265, 482] on link "Brother HL-L3240CDW (Ex-Demo - 10 Pages Printed)" at bounding box center [318, 489] width 274 height 15
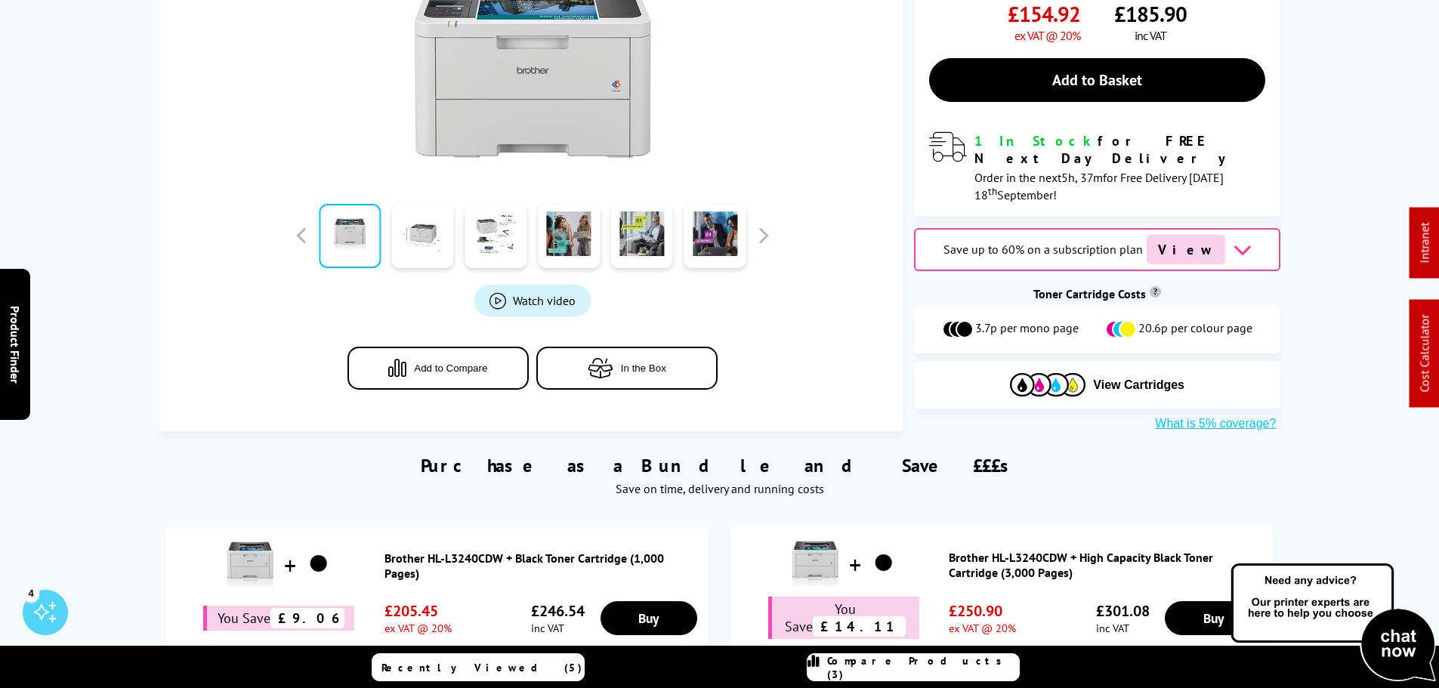
scroll to position [0, 0]
